Goal: Transaction & Acquisition: Purchase product/service

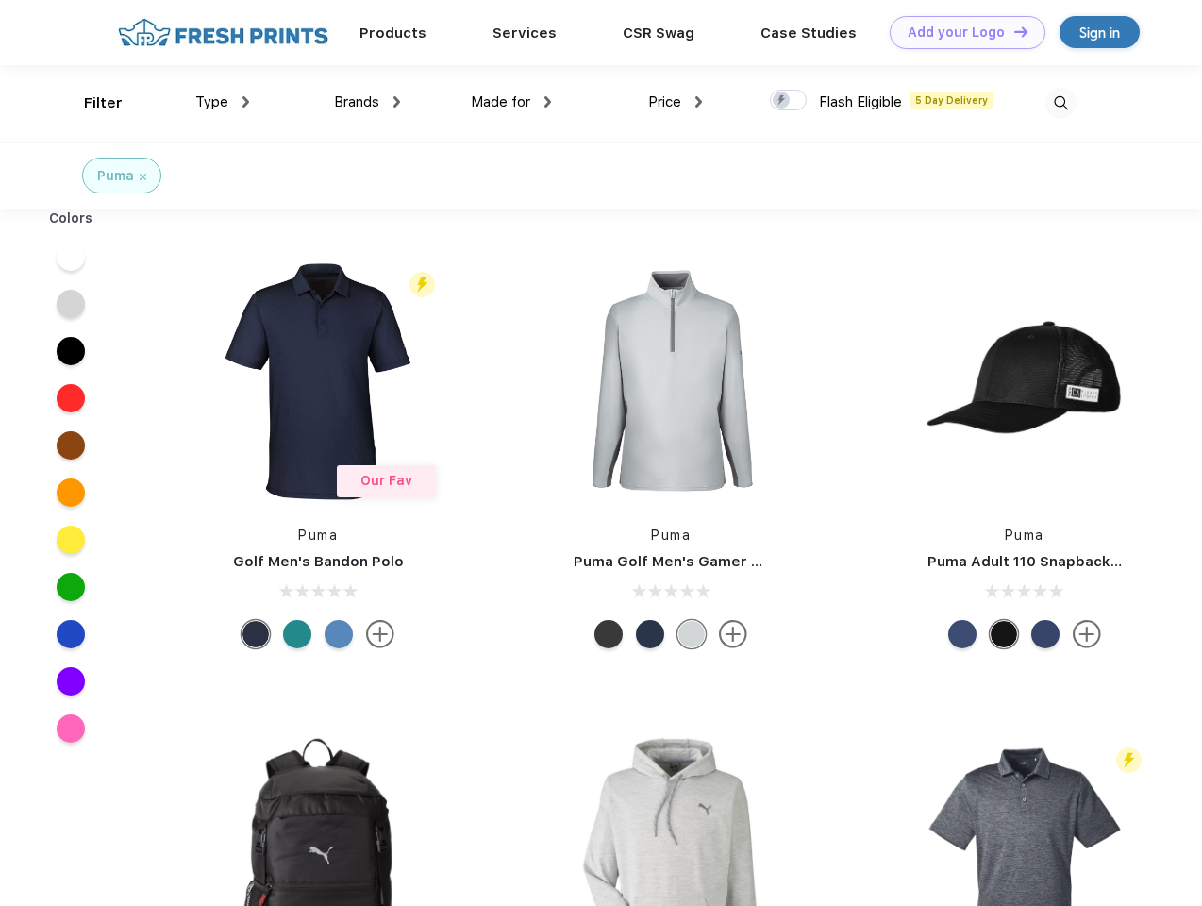
click at [960, 32] on link "Add your Logo Design Tool" at bounding box center [968, 32] width 156 height 33
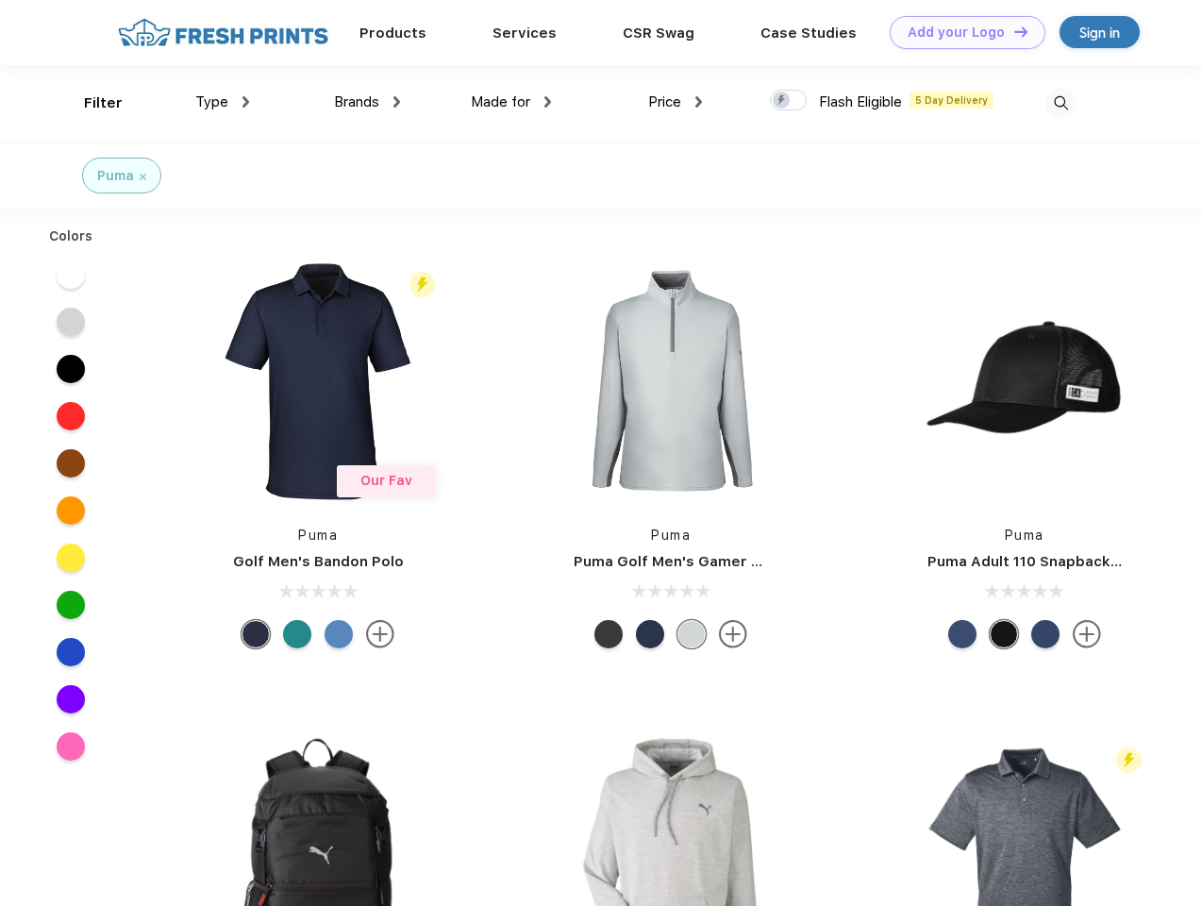
click at [0, 0] on div "Design Tool" at bounding box center [0, 0] width 0 height 0
click at [1012, 31] on link "Add your Logo Design Tool" at bounding box center [968, 32] width 156 height 33
click at [91, 103] on div "Filter" at bounding box center [103, 103] width 39 height 22
click at [223, 102] on span "Type" at bounding box center [211, 101] width 33 height 17
click at [367, 102] on span "Brands" at bounding box center [356, 101] width 45 height 17
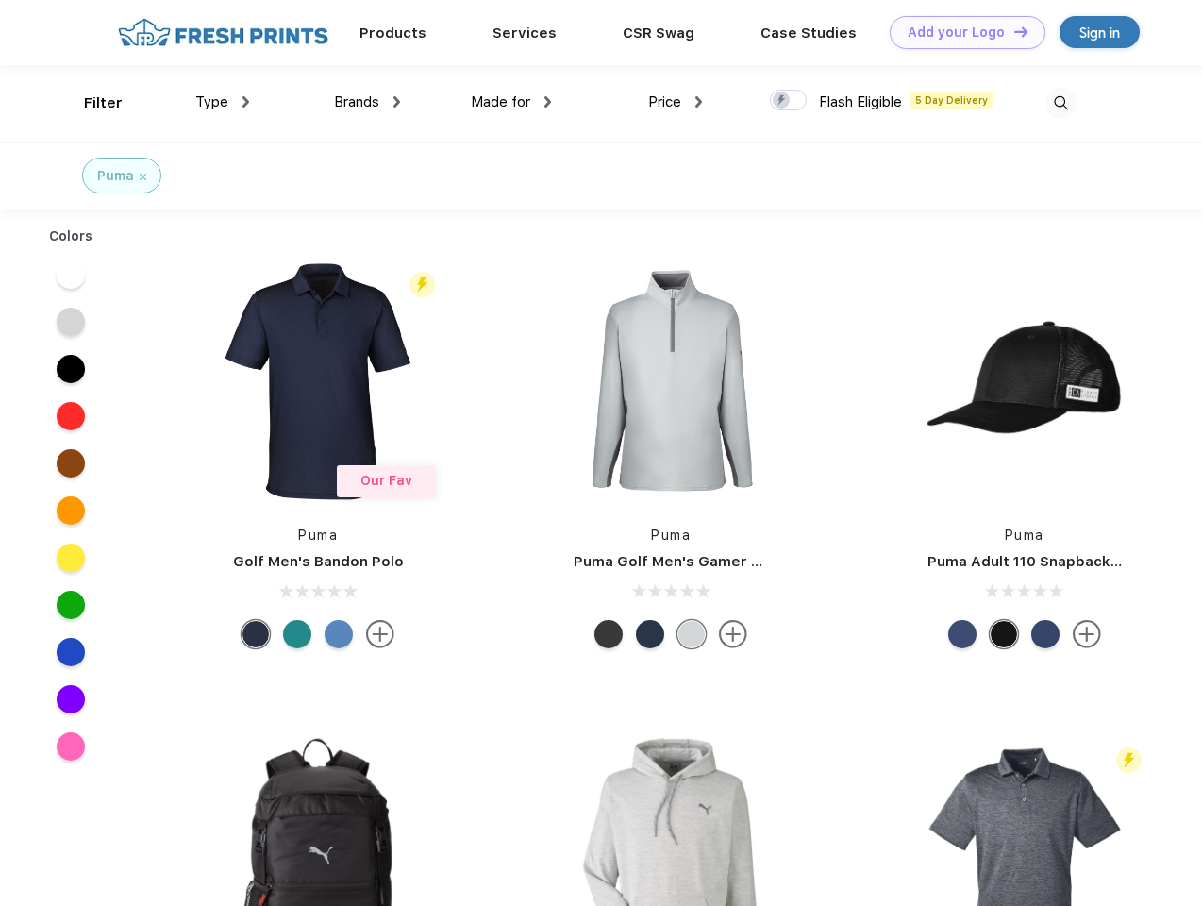
click at [511, 102] on span "Made for" at bounding box center [500, 101] width 59 height 17
click at [675, 102] on span "Price" at bounding box center [664, 101] width 33 height 17
click at [789, 101] on div at bounding box center [788, 100] width 37 height 21
click at [782, 101] on input "checkbox" at bounding box center [776, 95] width 12 height 12
click at [1060, 103] on img at bounding box center [1060, 103] width 31 height 31
